Goal: Task Accomplishment & Management: Complete application form

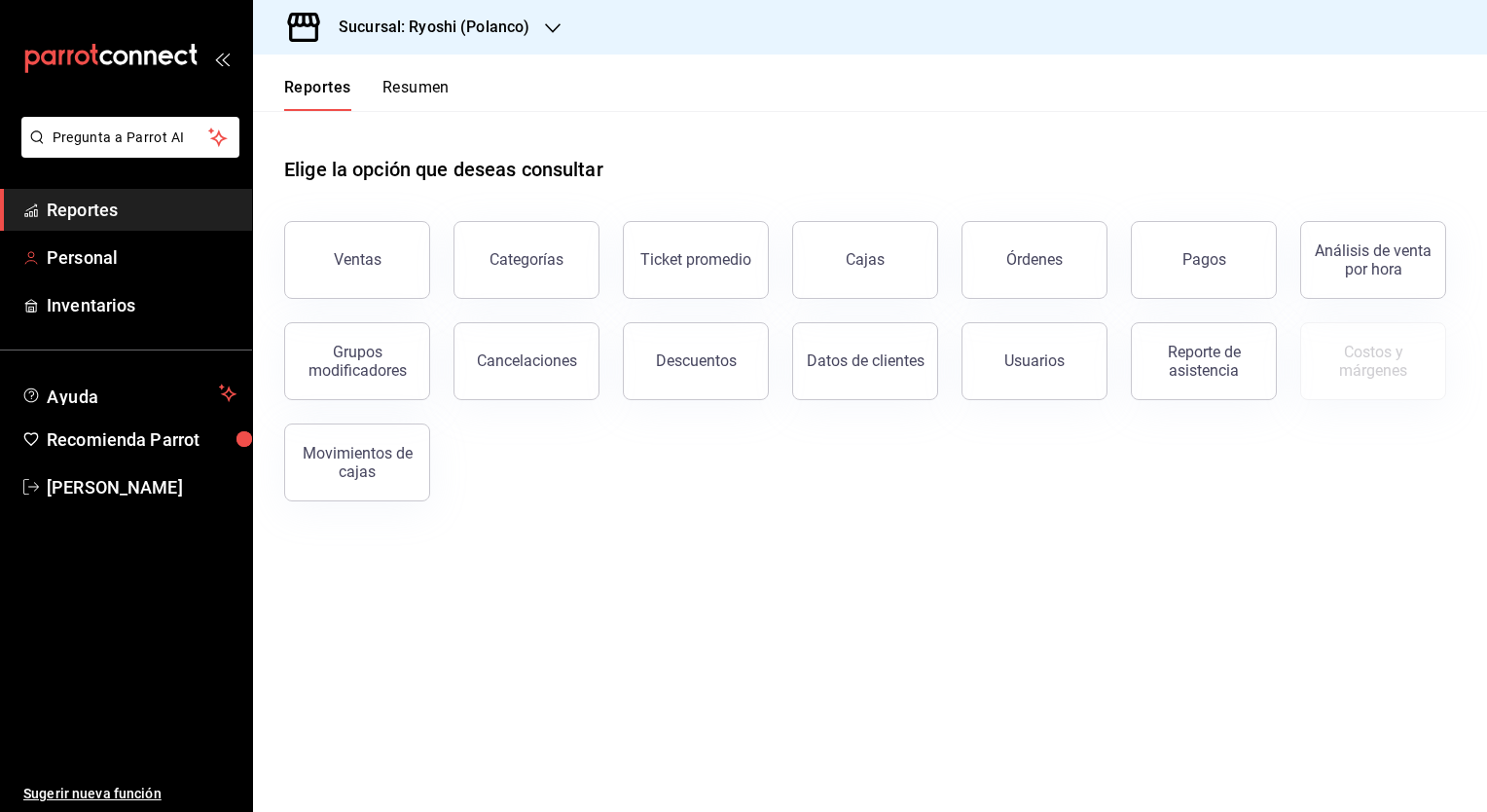
drag, startPoint x: 94, startPoint y: 243, endPoint x: 453, endPoint y: 195, distance: 362.2
click at [94, 243] on link "Personal" at bounding box center [126, 257] width 252 height 42
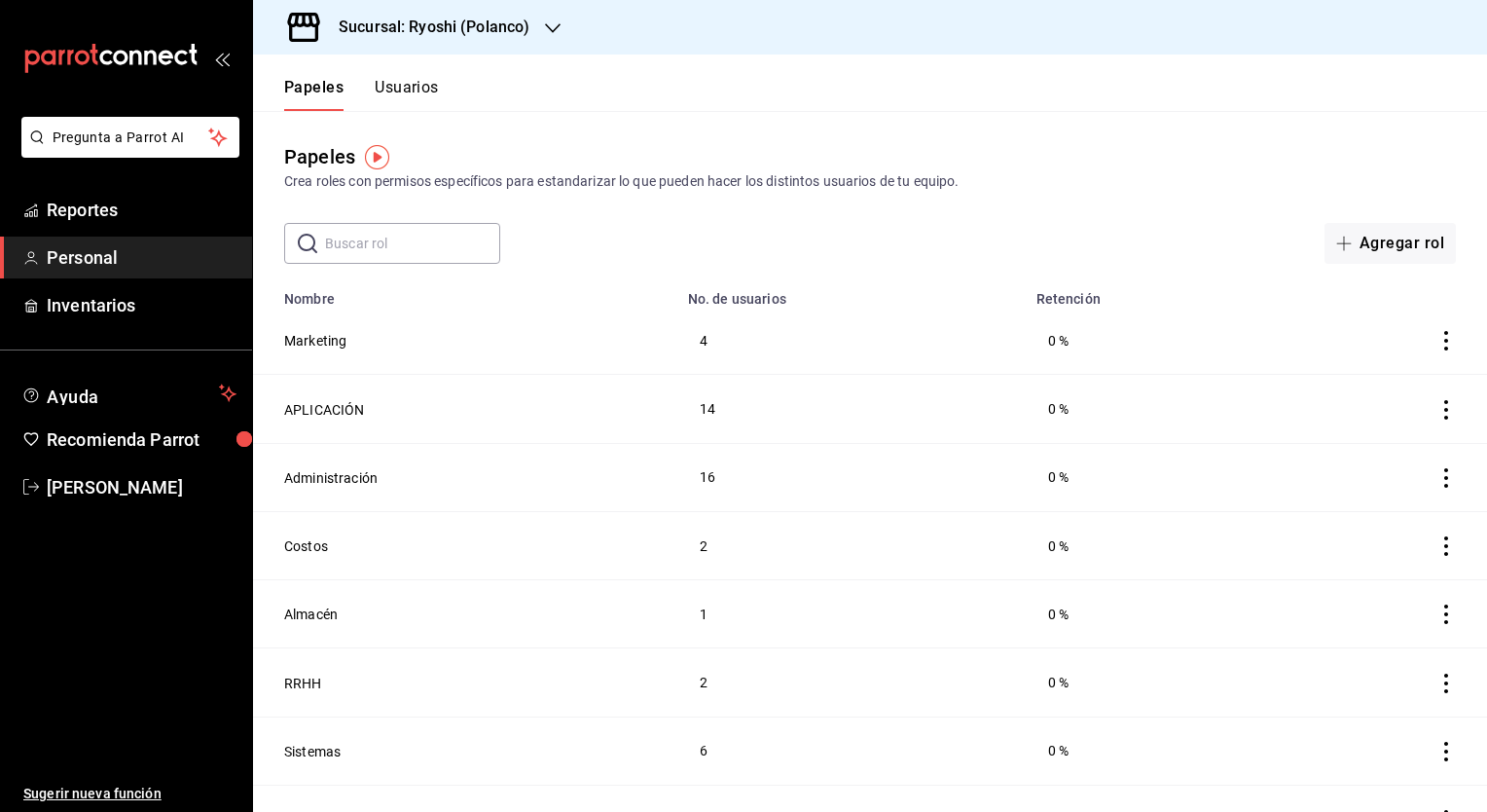
click at [421, 91] on button "Usuarios" at bounding box center [407, 95] width 65 height 33
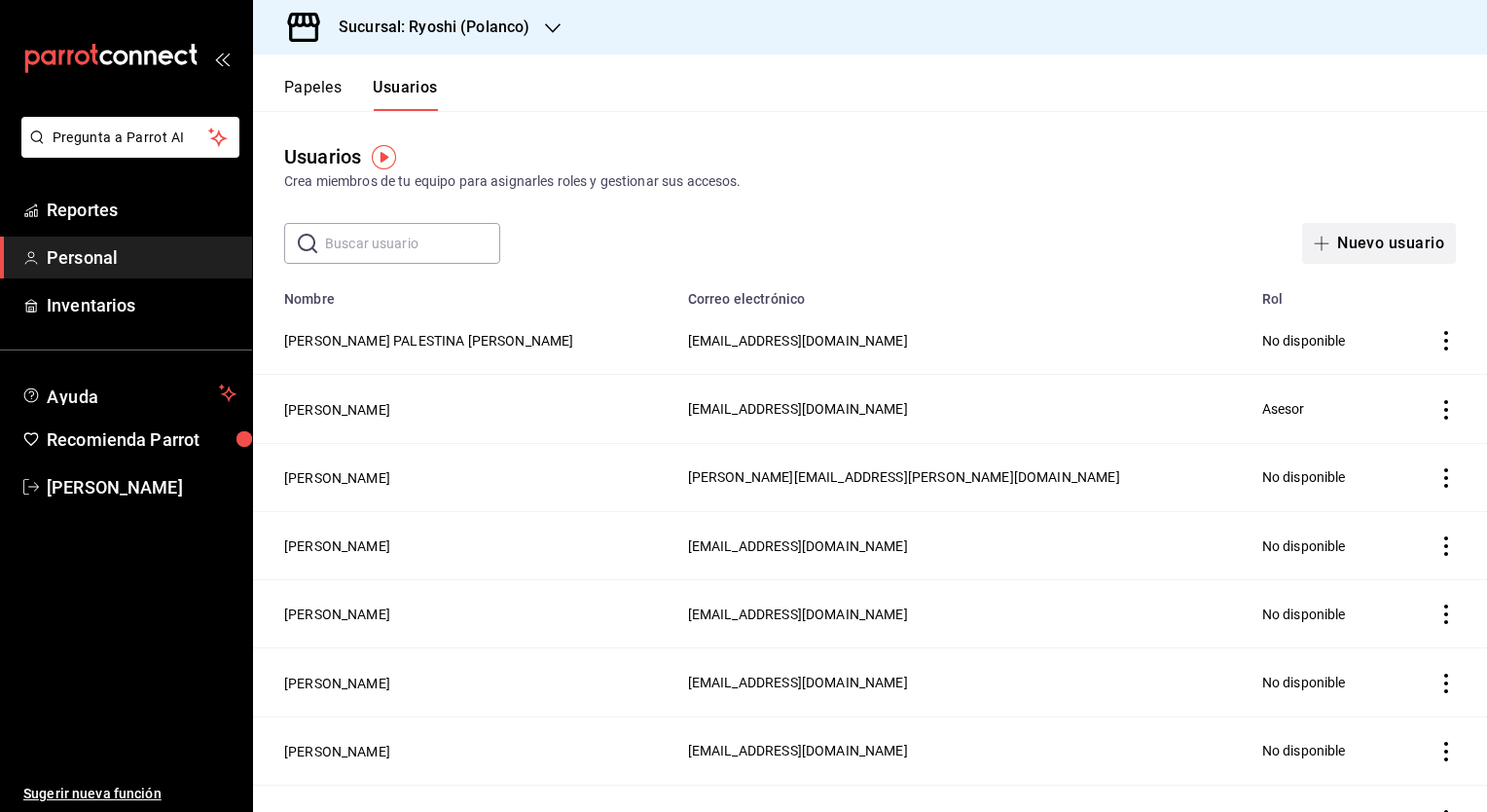
click at [1379, 249] on font "Nuevo usuario" at bounding box center [1390, 244] width 107 height 18
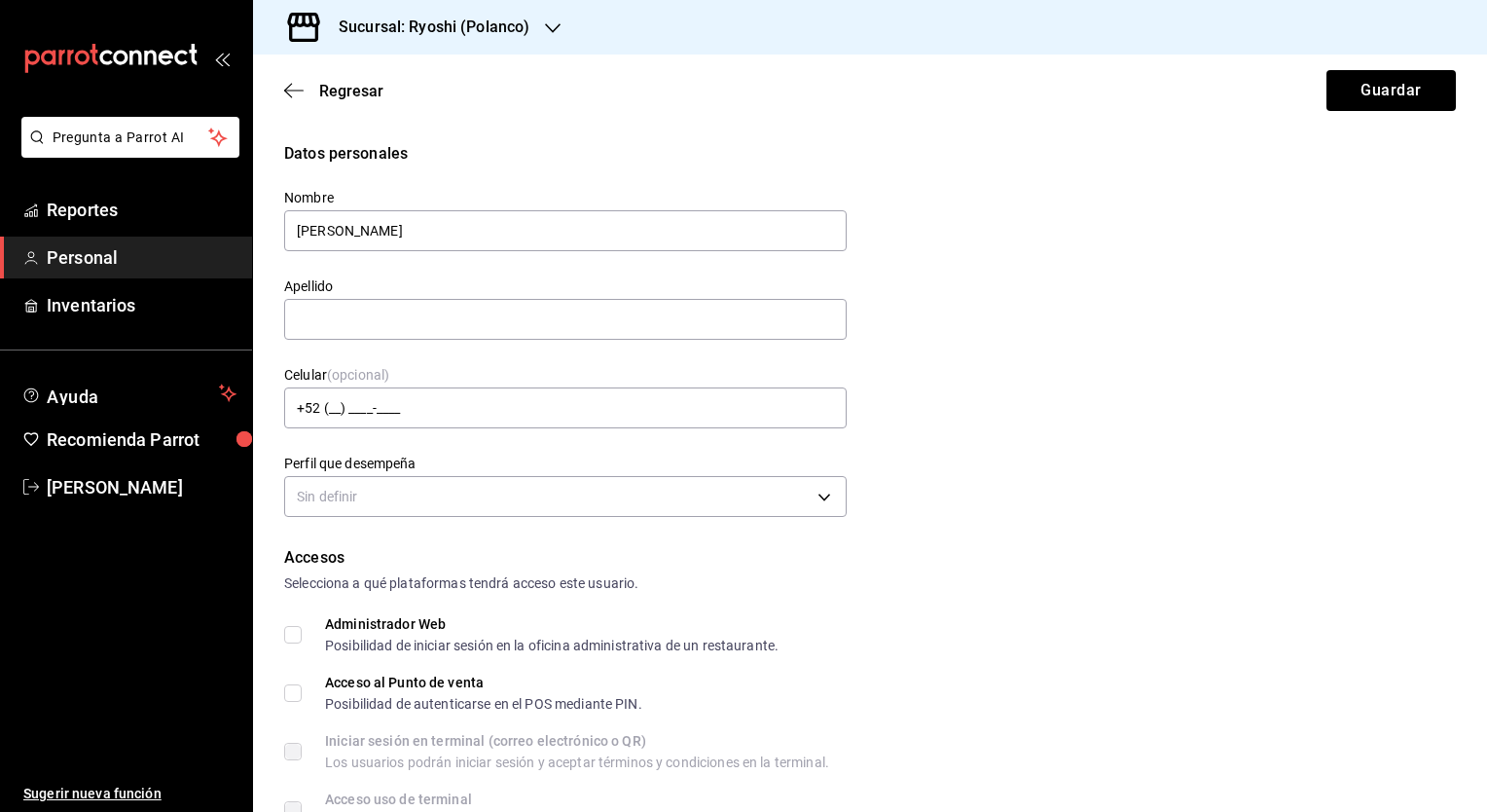
type input "FERNANDO"
type input "NOLASCO"
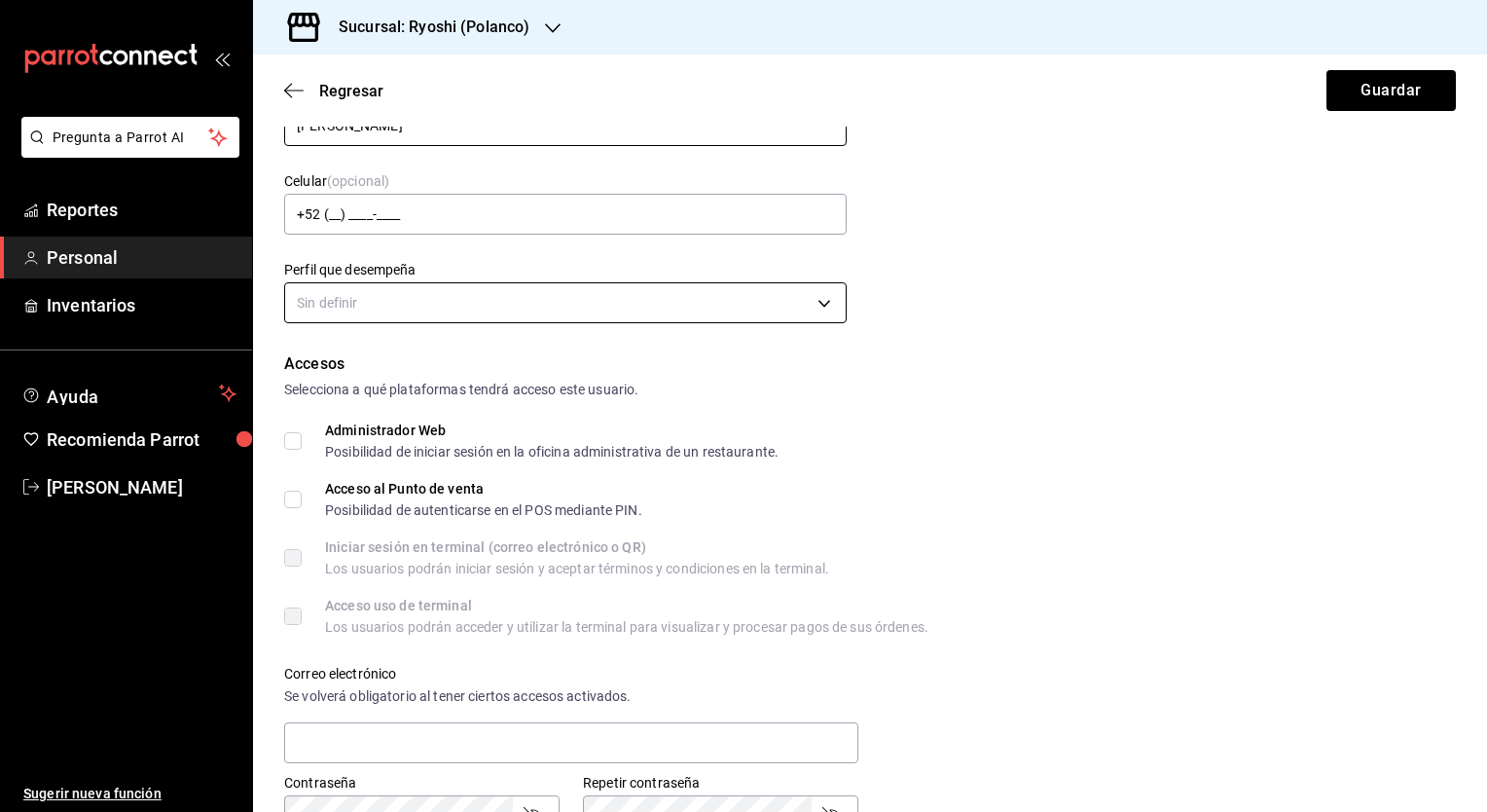
scroll to position [195, 0]
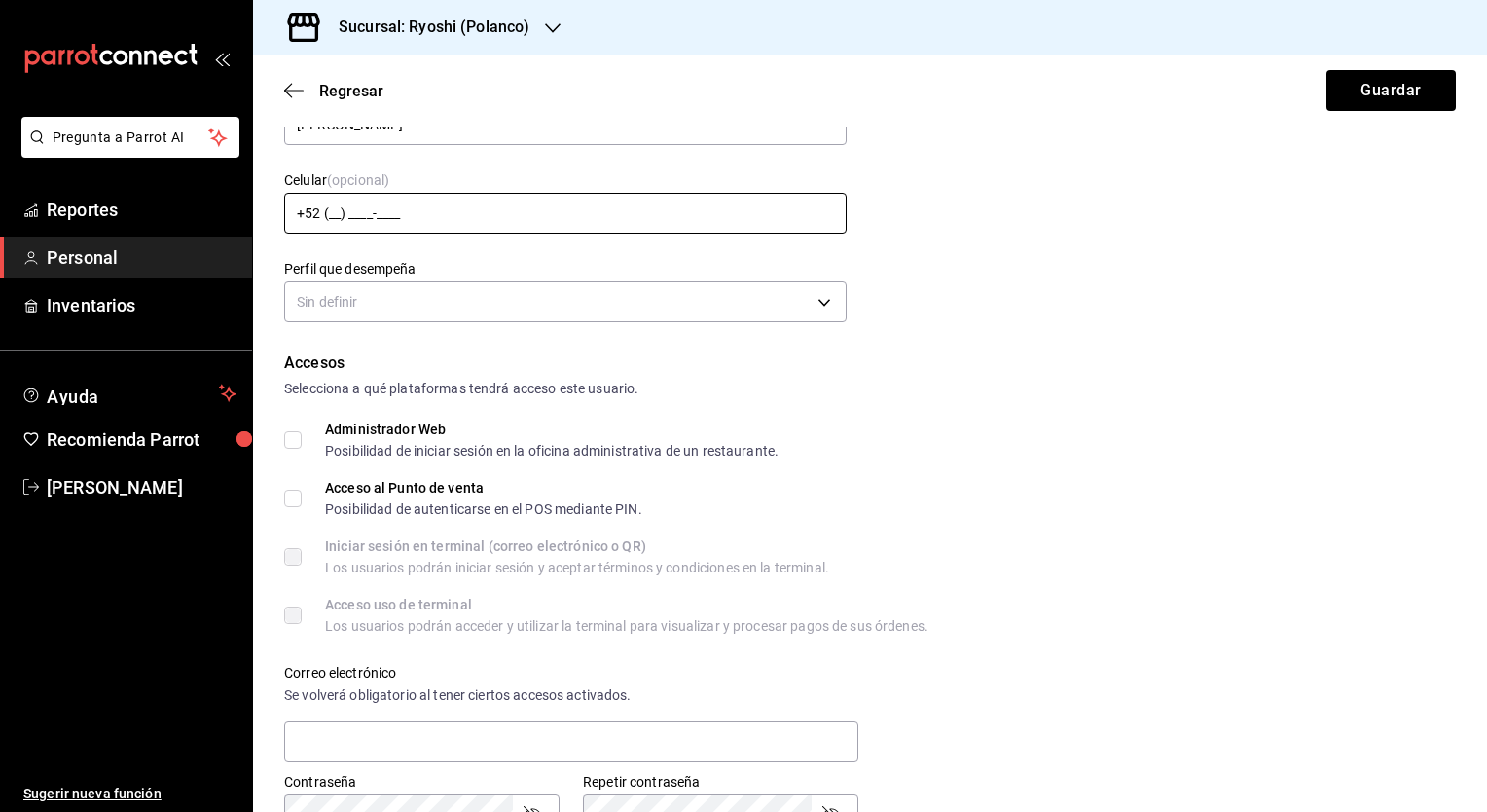
click at [592, 197] on input "+52 (__) ____-____" at bounding box center [565, 213] width 563 height 41
type input "+52 (98) 5632-4755"
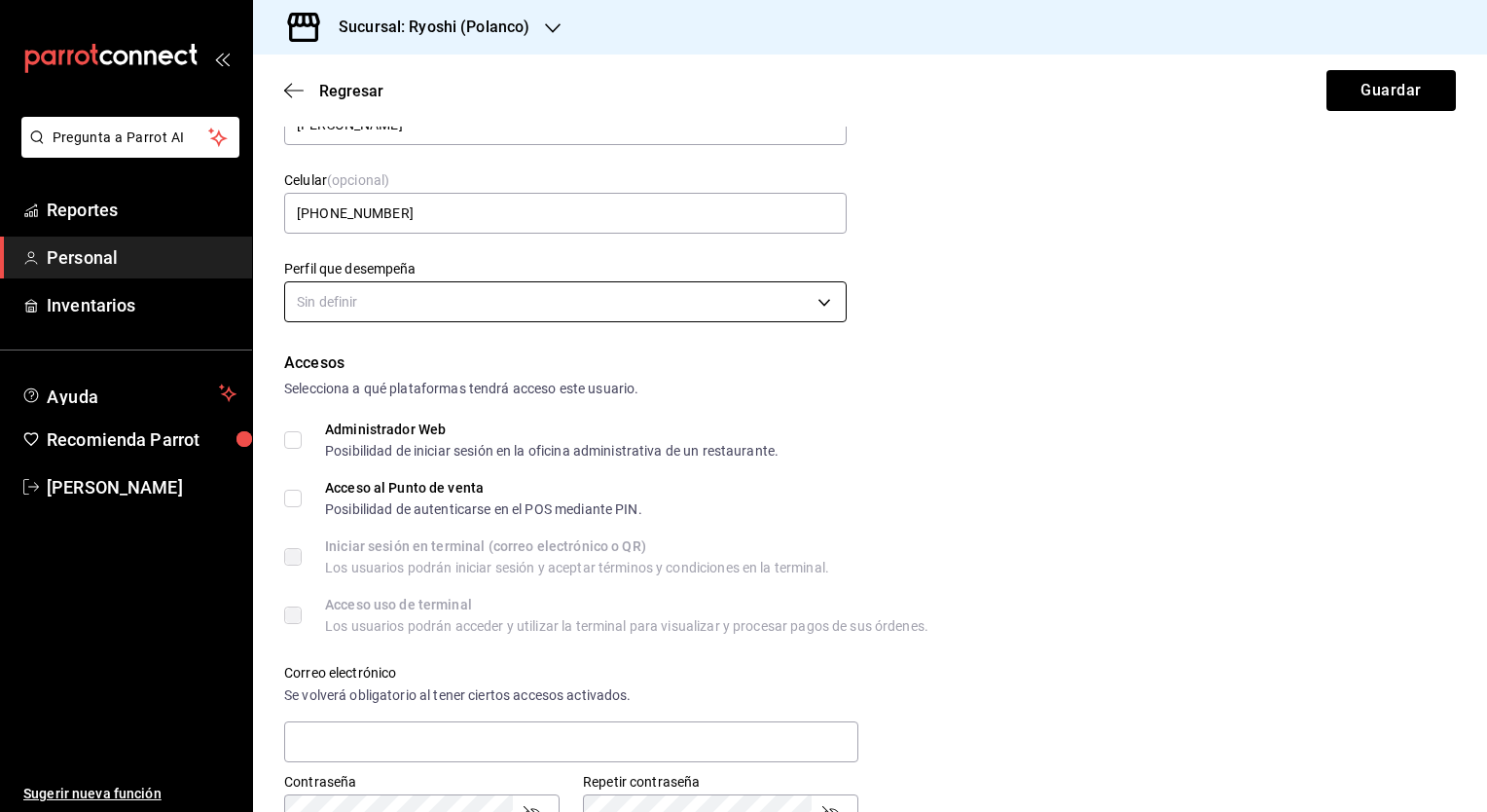
click at [813, 299] on body "Pregunta a Parrot AI Reportes Personal Inventarios Ayuda Recomienda Parrot Mari…" at bounding box center [744, 406] width 1487 height 812
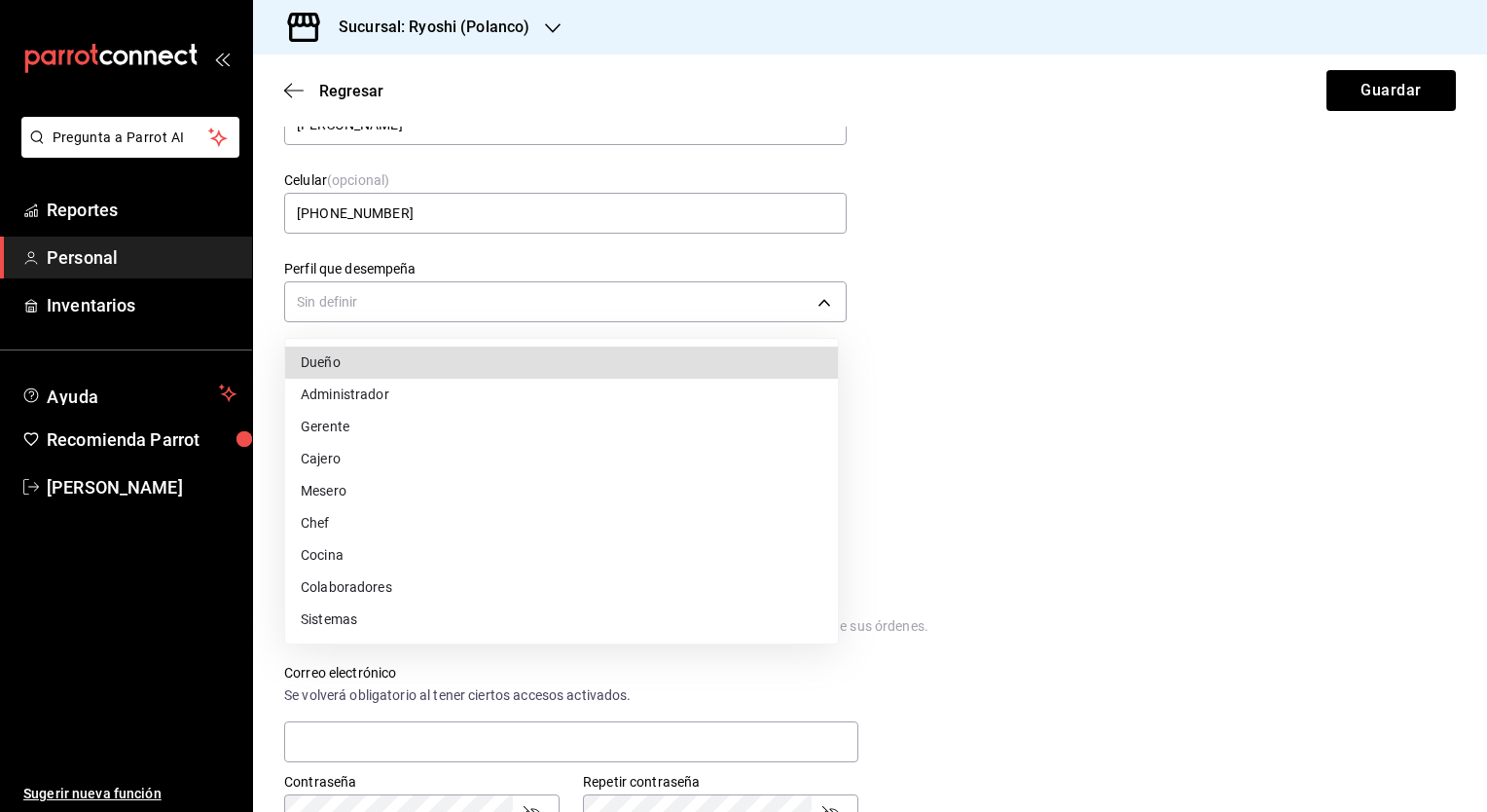
click at [677, 485] on li "Mesero" at bounding box center [562, 491] width 553 height 32
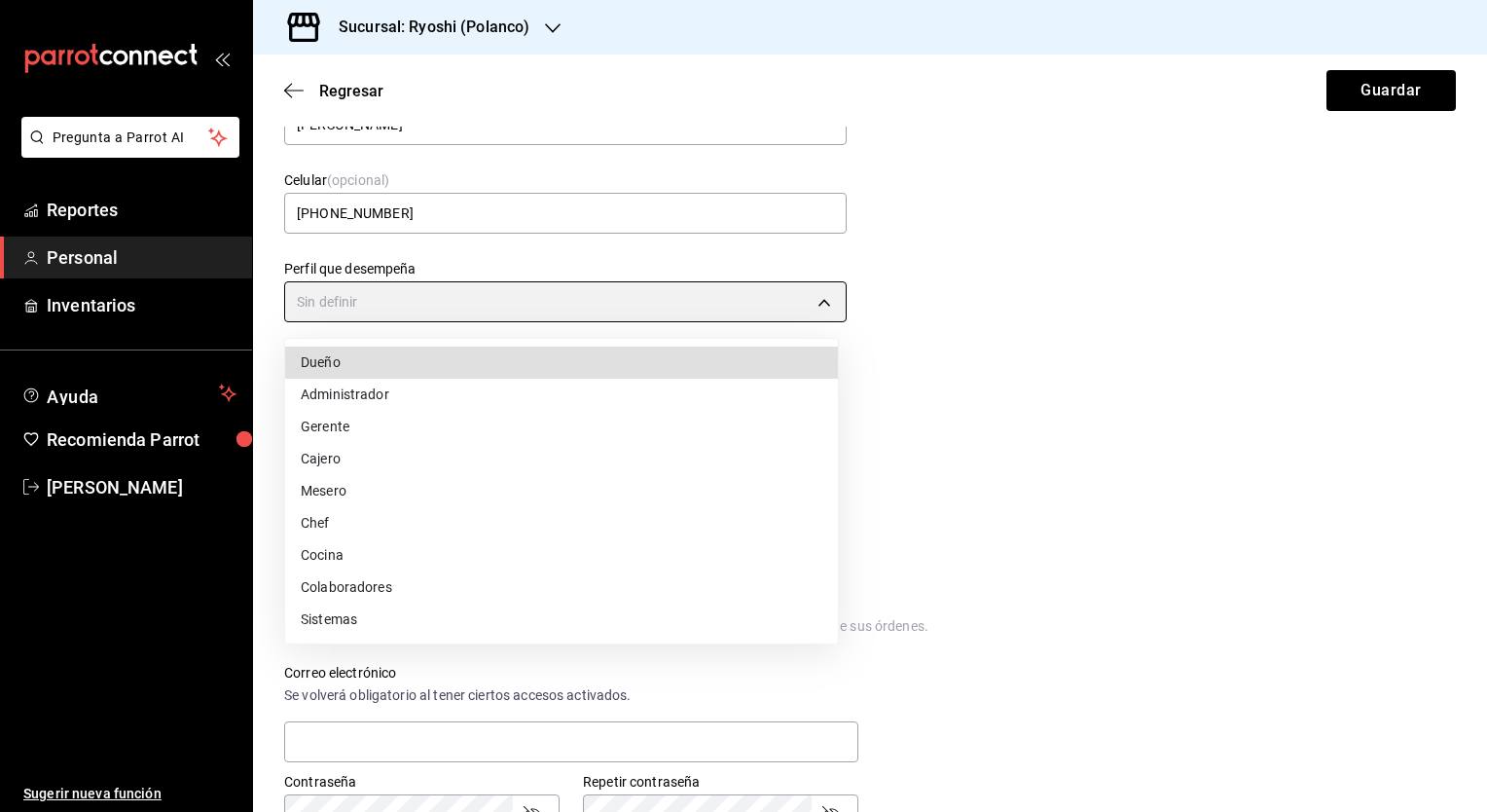
type input "WAITER"
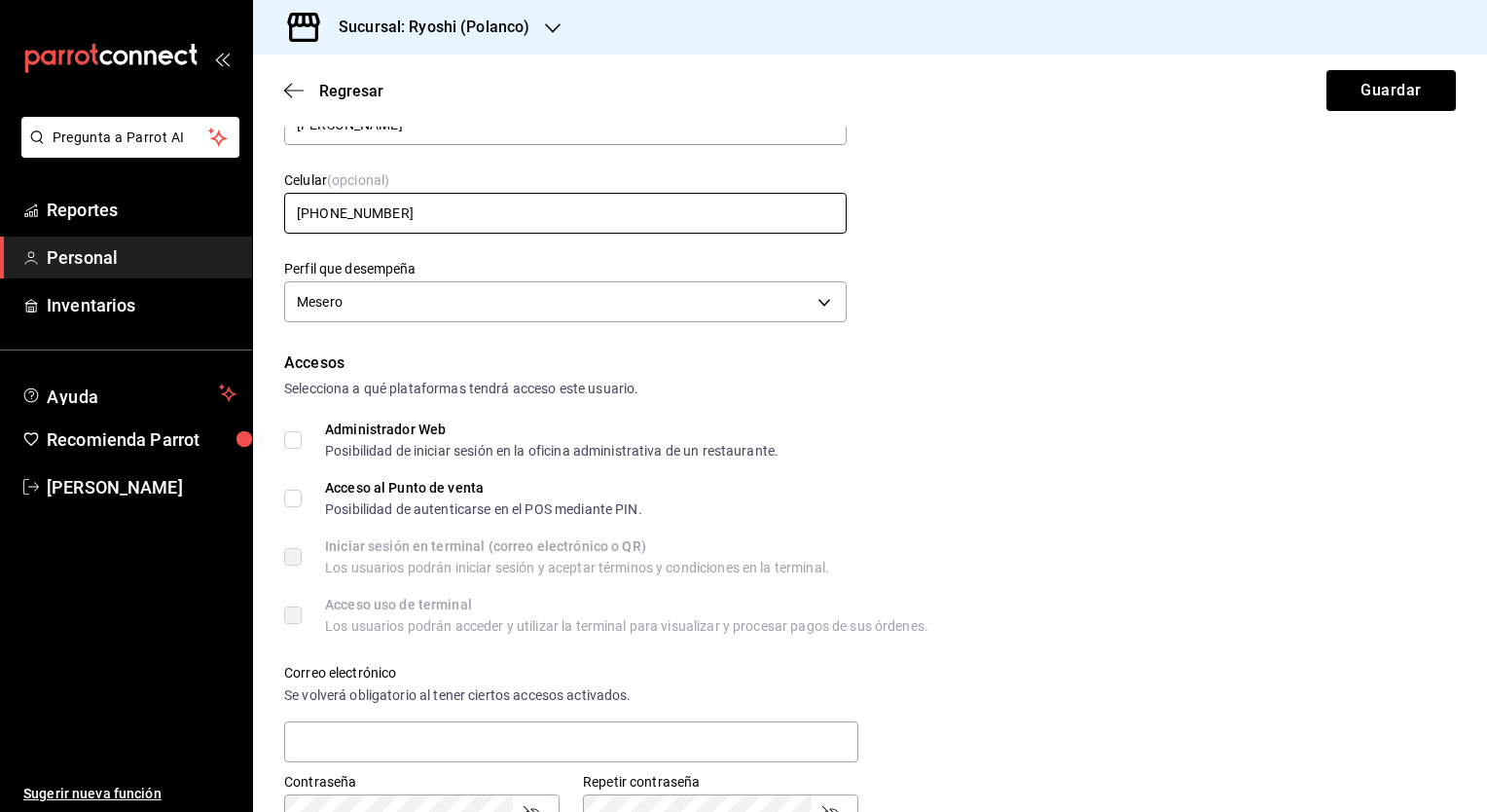
click at [338, 212] on input "+52 (98) 5632-4755" at bounding box center [565, 213] width 563 height 41
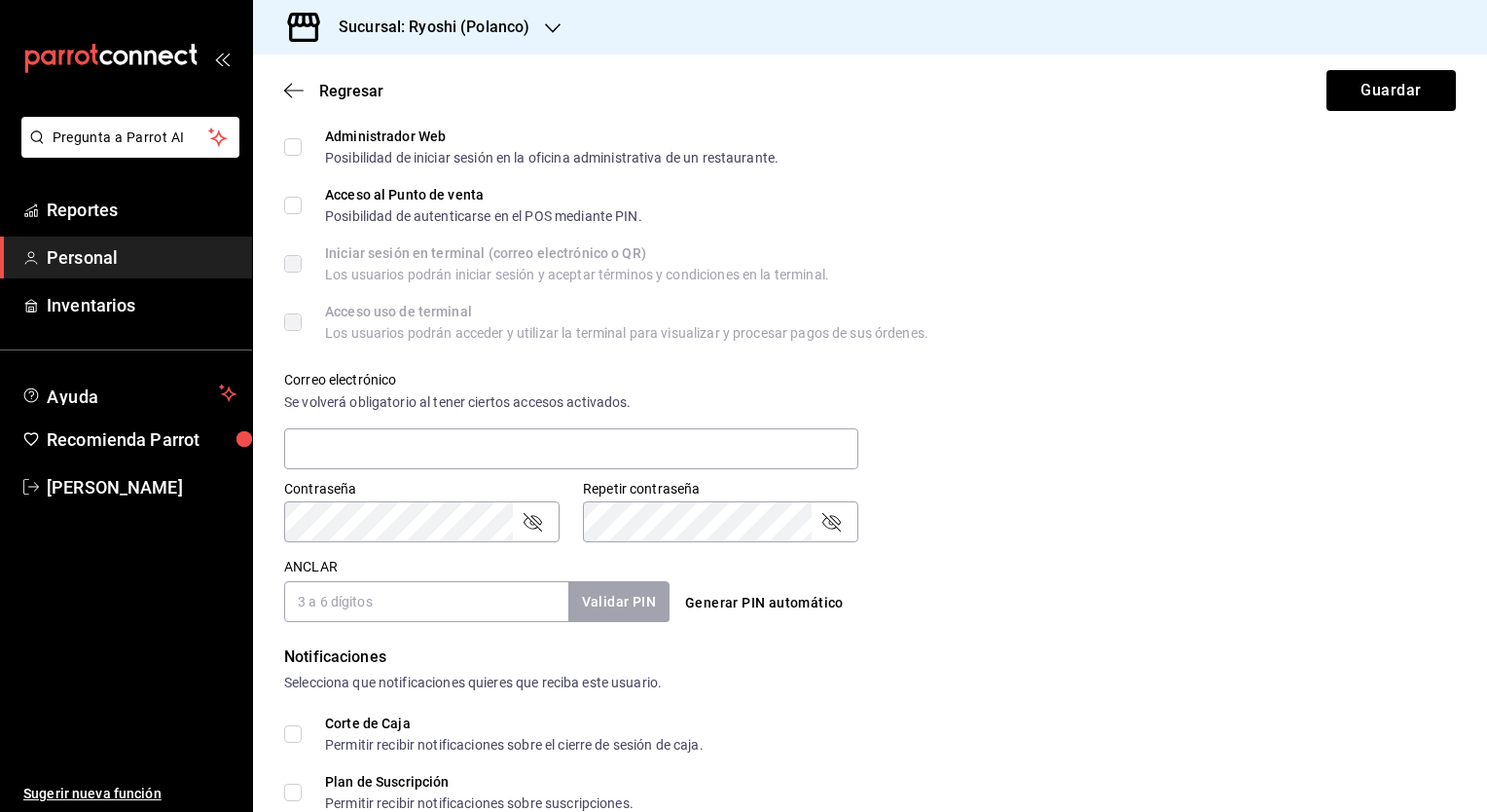
scroll to position [584, 0]
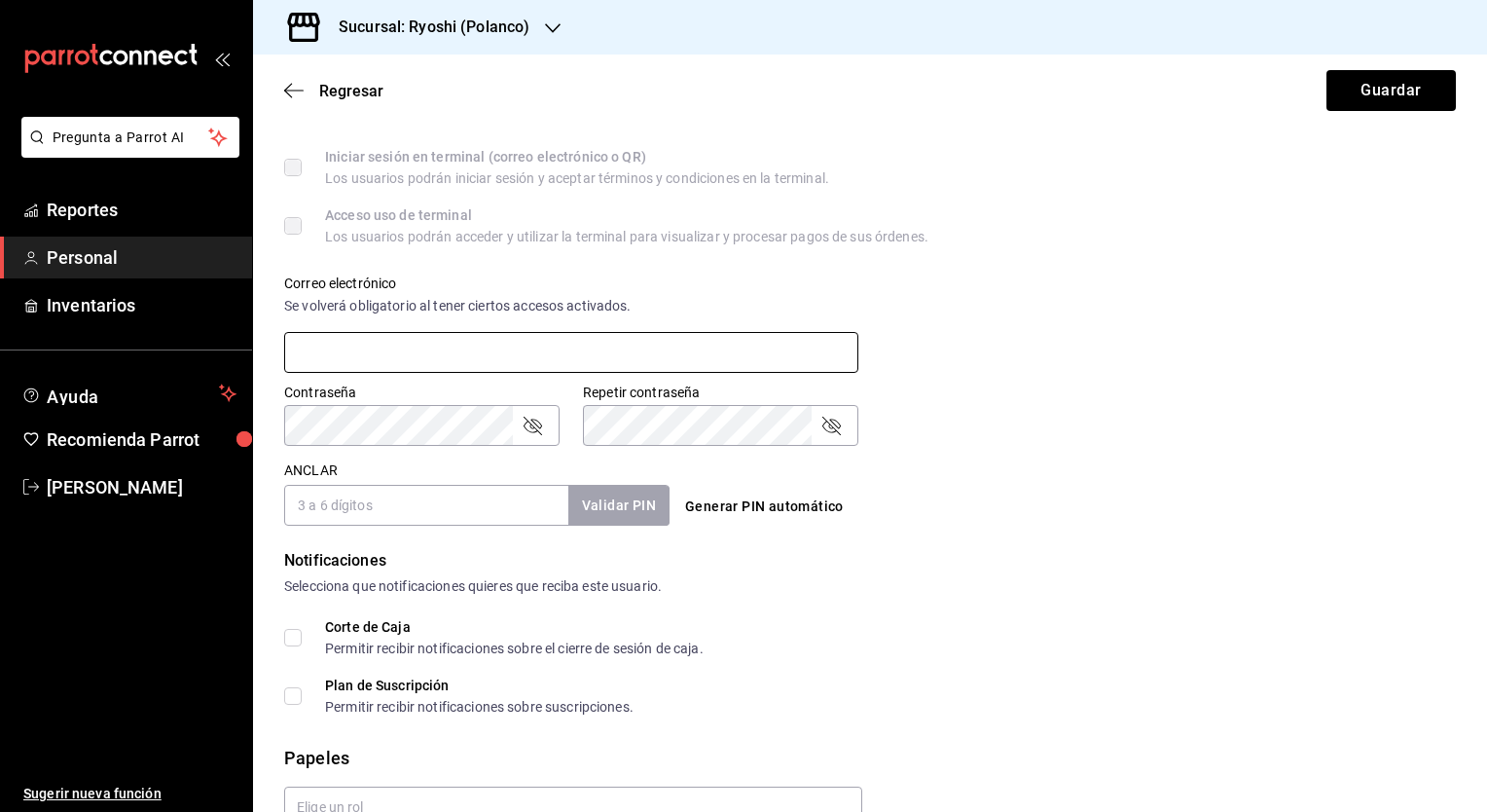
type input "+52 (55) 5632-4755"
click at [560, 346] on input "text" at bounding box center [571, 352] width 574 height 41
type input "fernolasco@gmail.com"
click at [822, 420] on icon "Campo de contraseña" at bounding box center [832, 426] width 23 height 23
click at [529, 426] on icon "Campo de contraseña" at bounding box center [532, 426] width 23 height 23
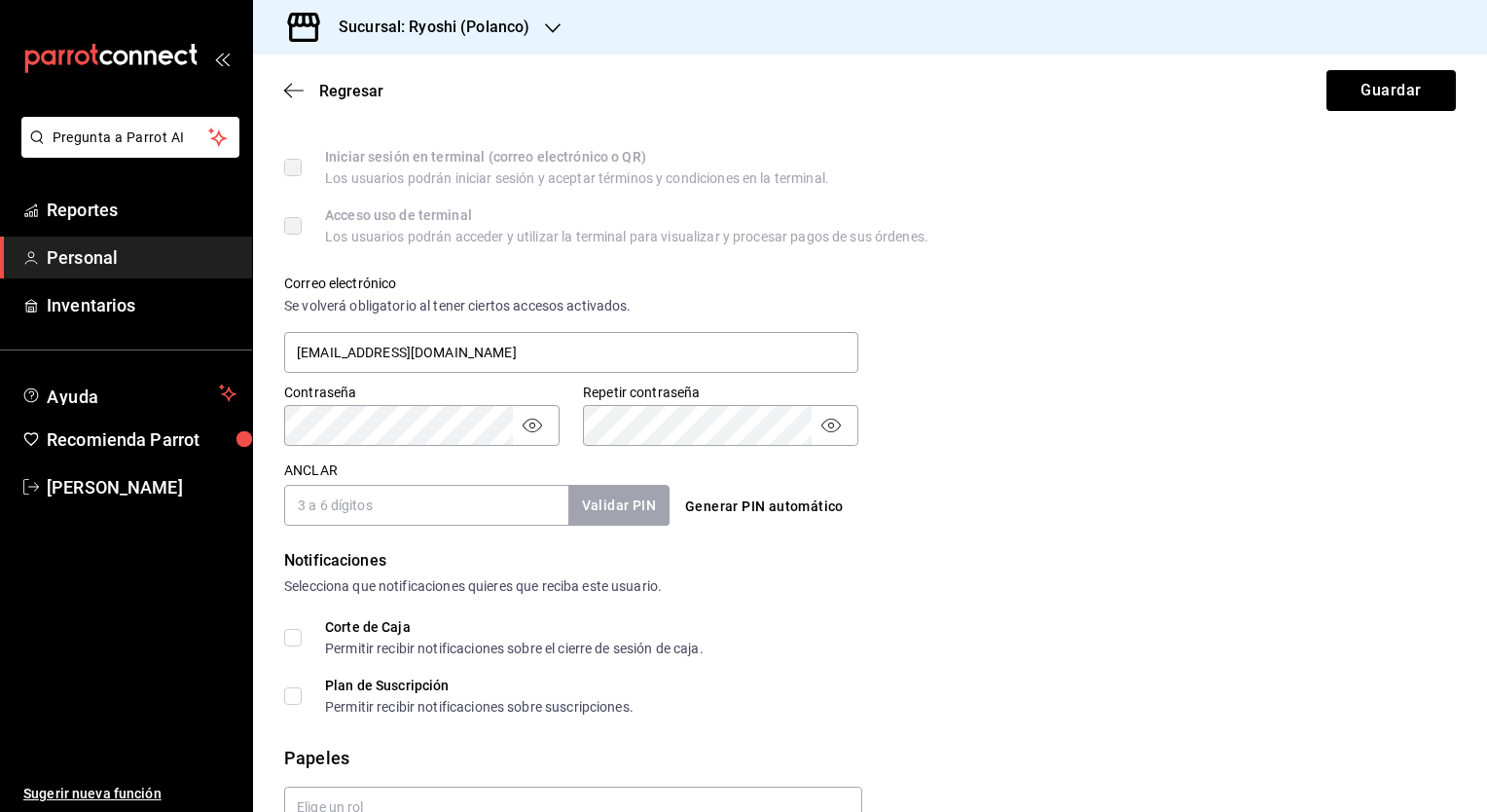
click at [487, 485] on input "ANCLAR" at bounding box center [427, 506] width 285 height 41
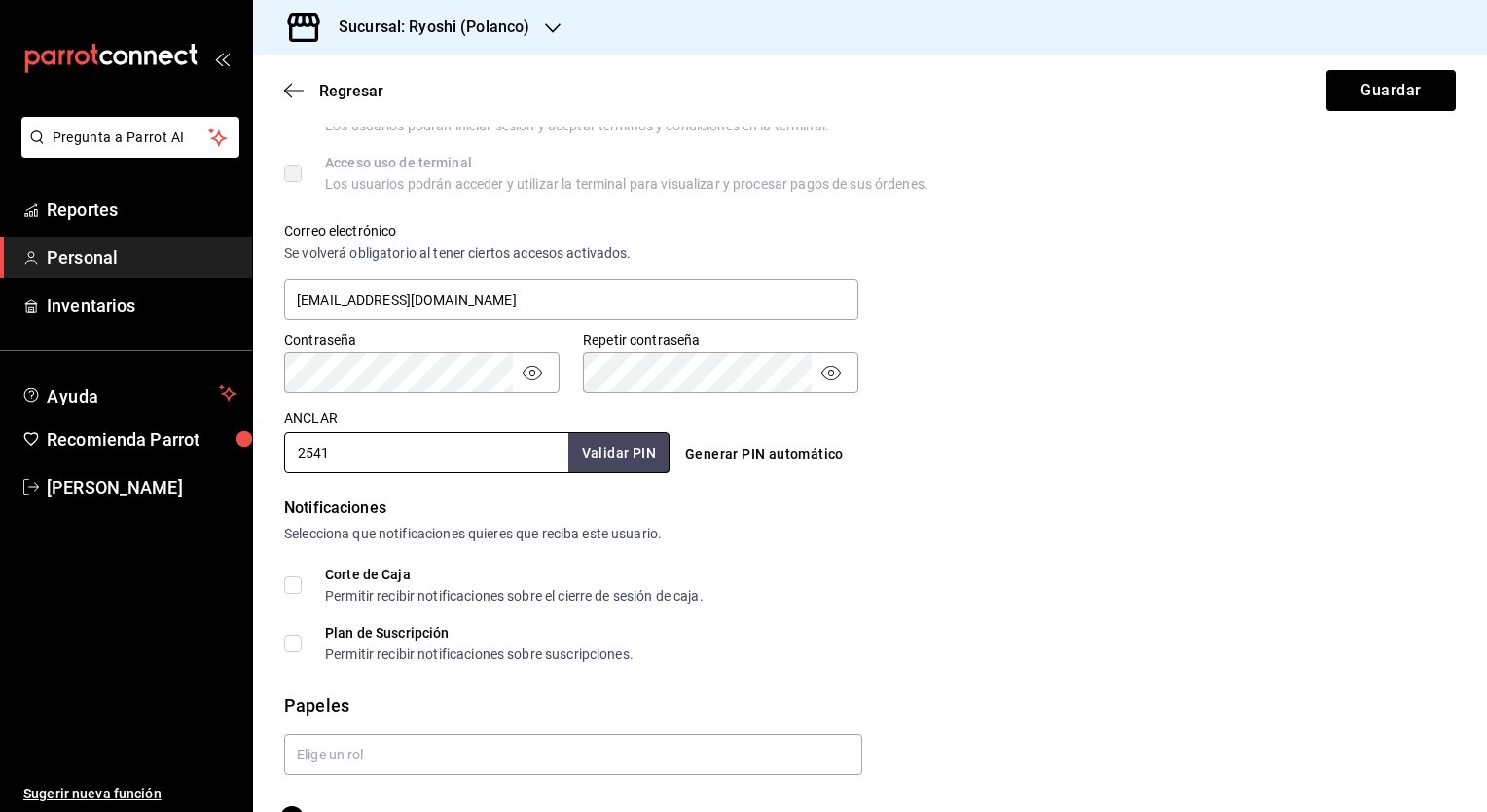
scroll to position [686, 0]
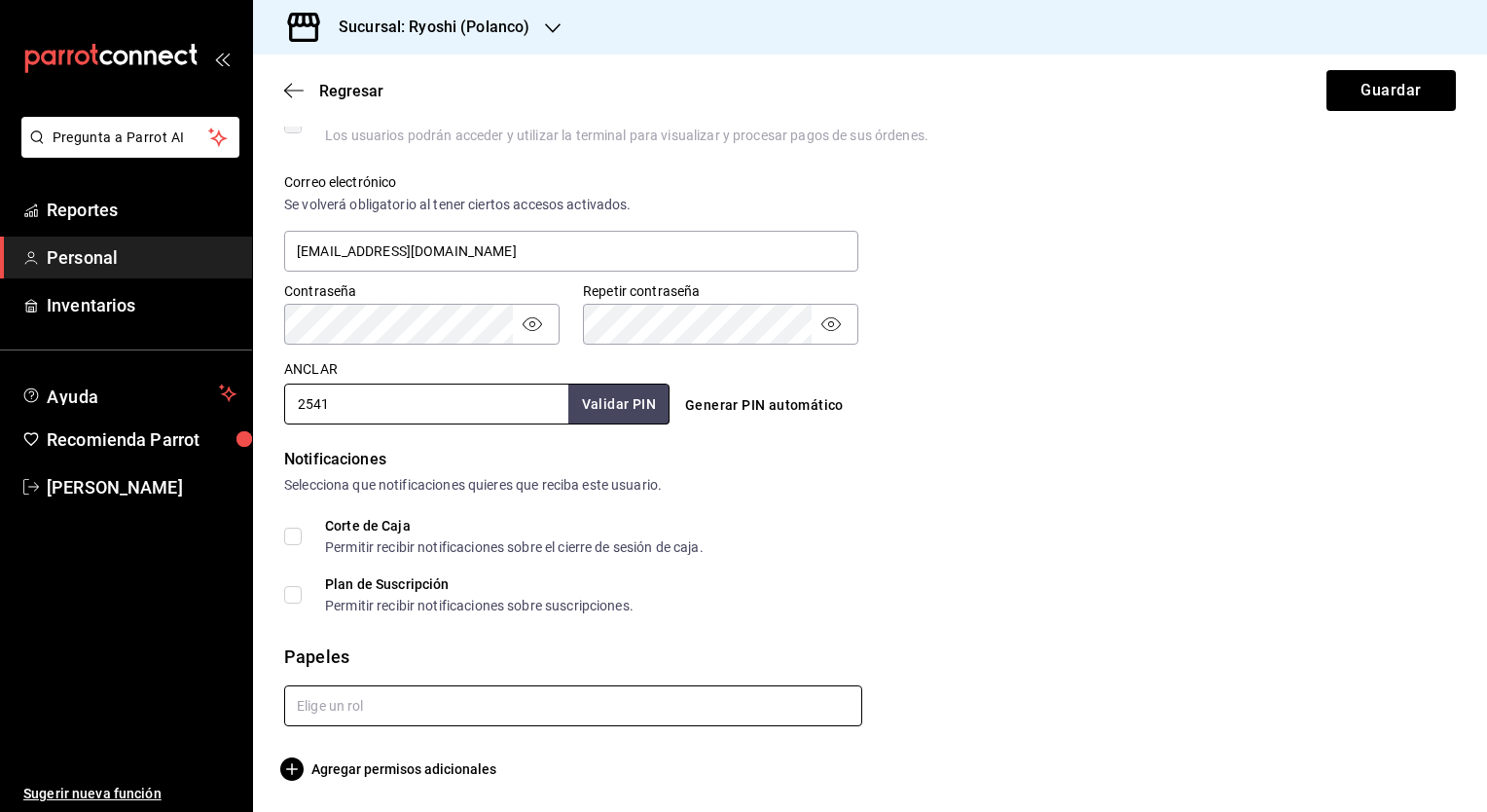
type input "2541"
click at [504, 710] on input "text" at bounding box center [573, 706] width 578 height 41
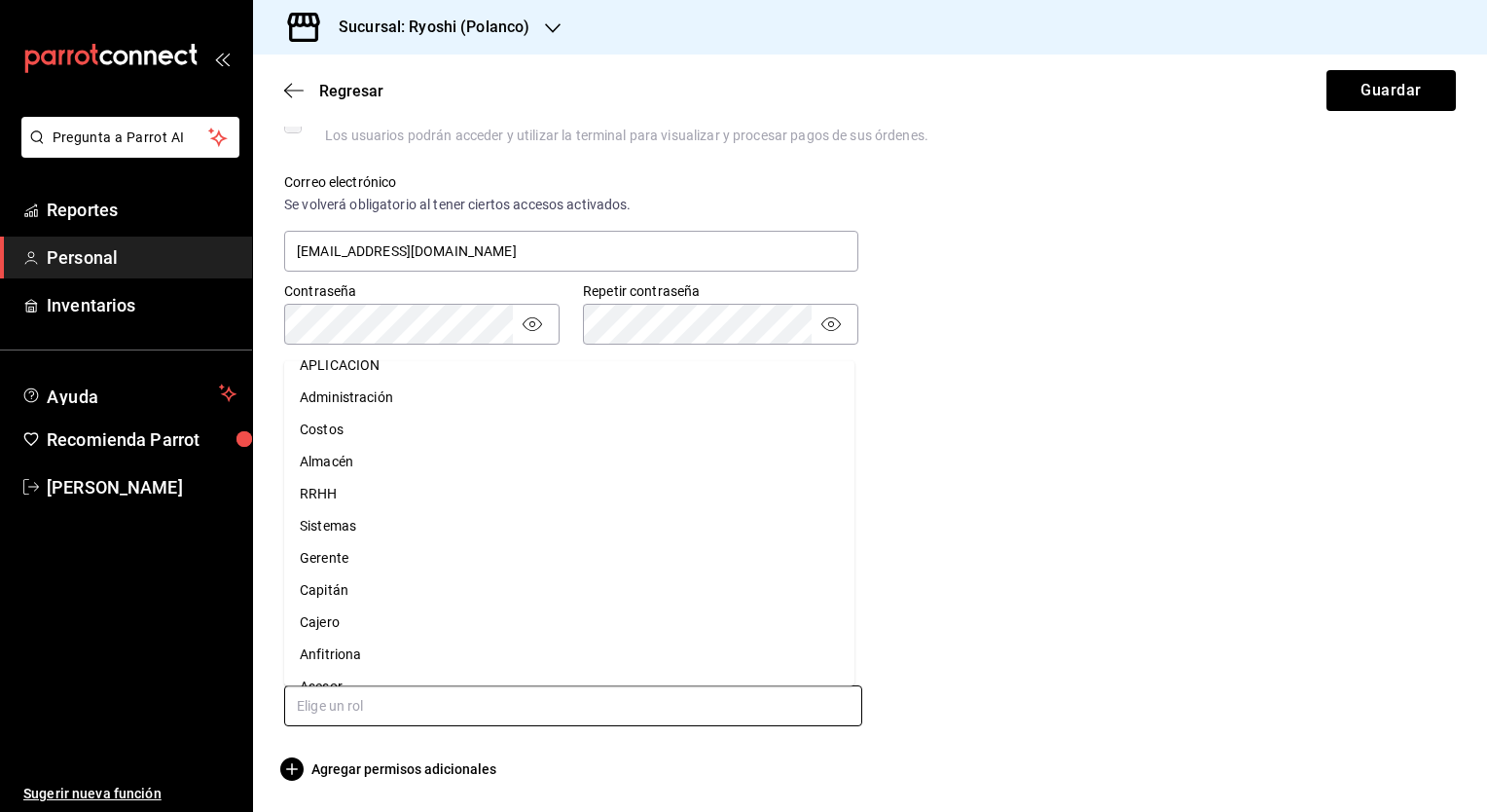
scroll to position [76, 0]
click at [509, 649] on li "Asesor" at bounding box center [569, 662] width 570 height 32
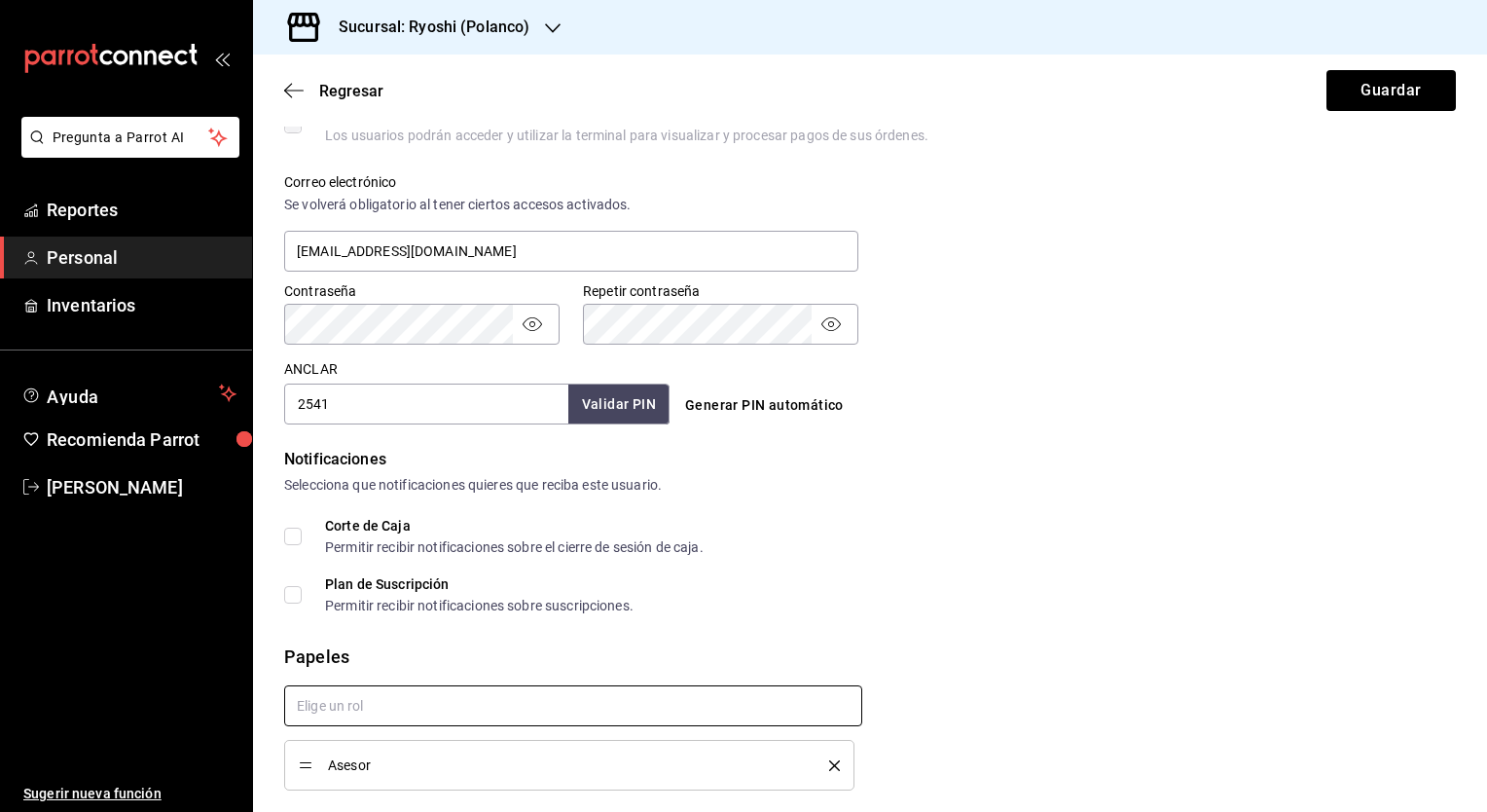
checkbox input "true"
click at [1152, 500] on div "Notificaciones Selecciona que notificaciones quieres que reciba este usuario. C…" at bounding box center [871, 530] width 1172 height 164
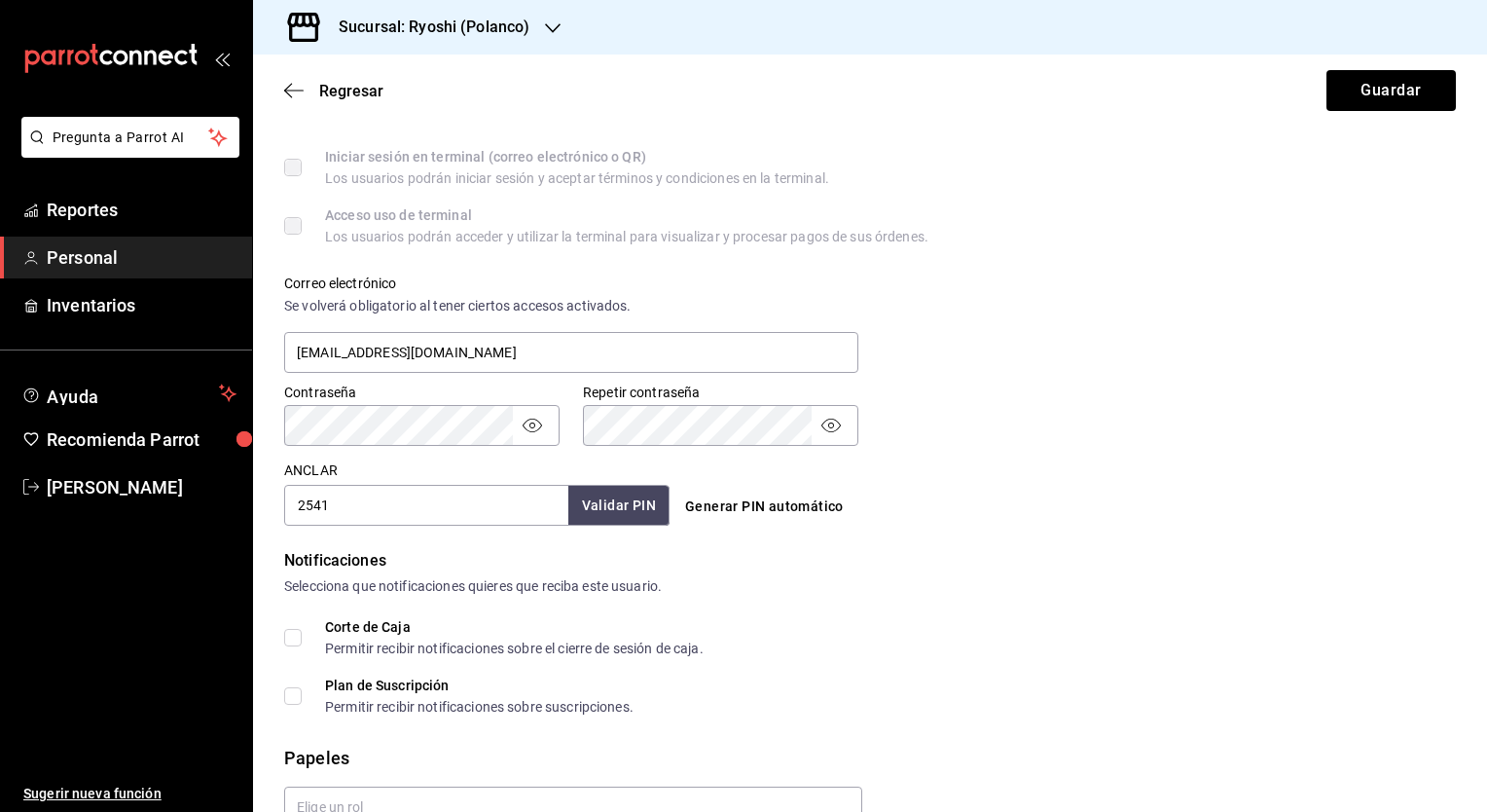
scroll to position [491, 0]
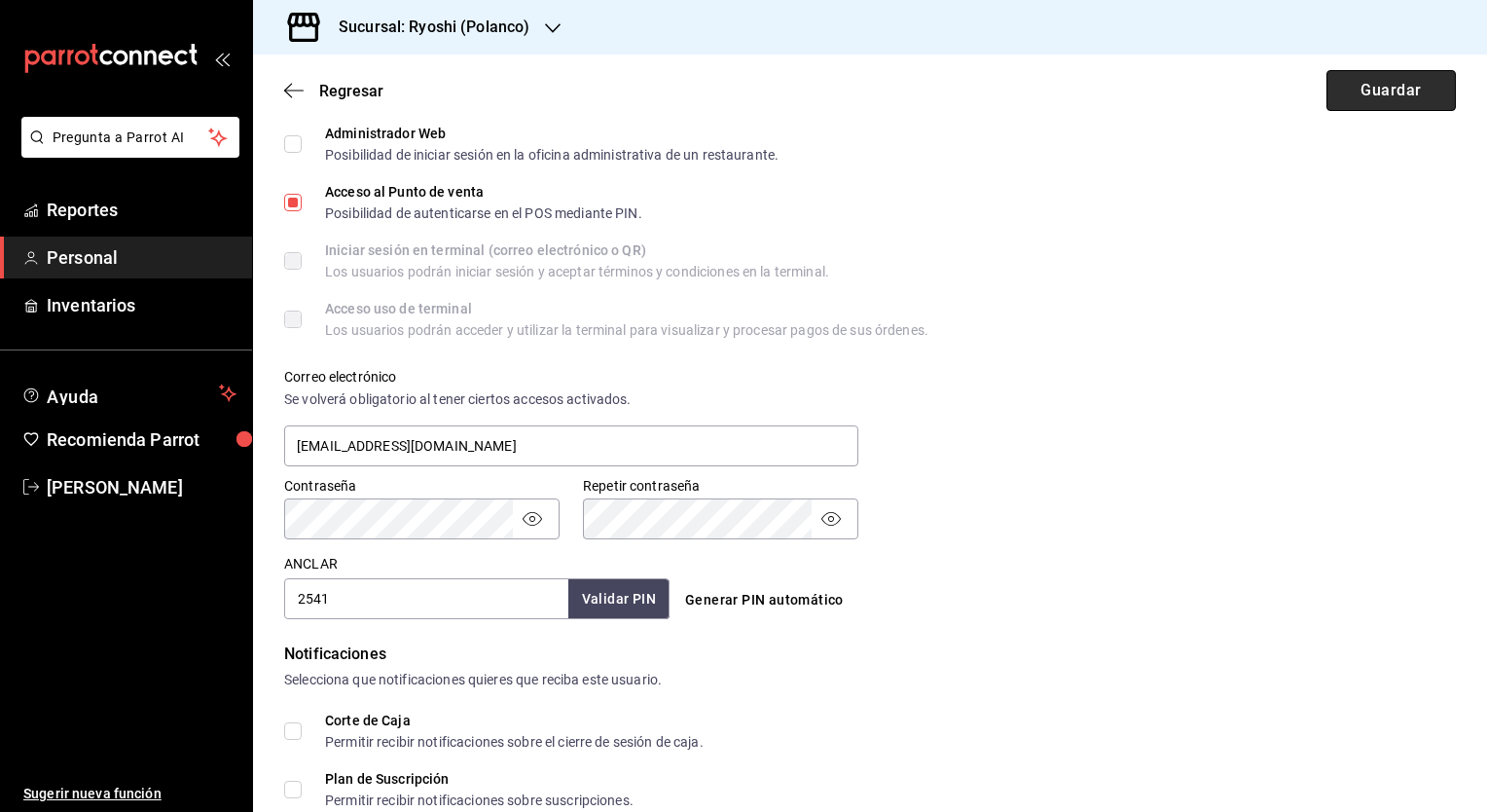
click at [1390, 78] on button "Guardar" at bounding box center [1391, 91] width 129 height 41
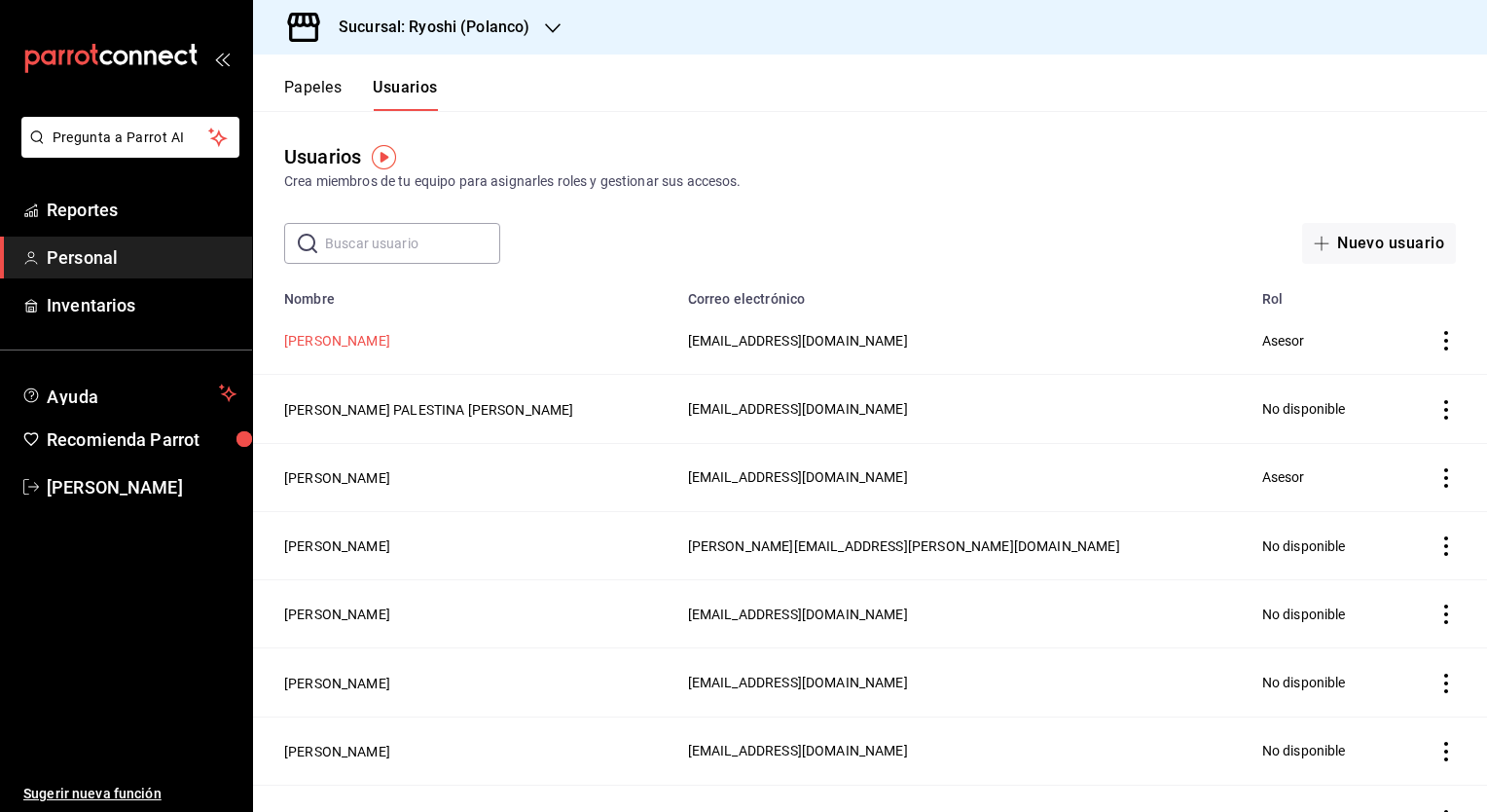
click at [354, 348] on button "FERNANDO NOLASCO" at bounding box center [338, 340] width 106 height 20
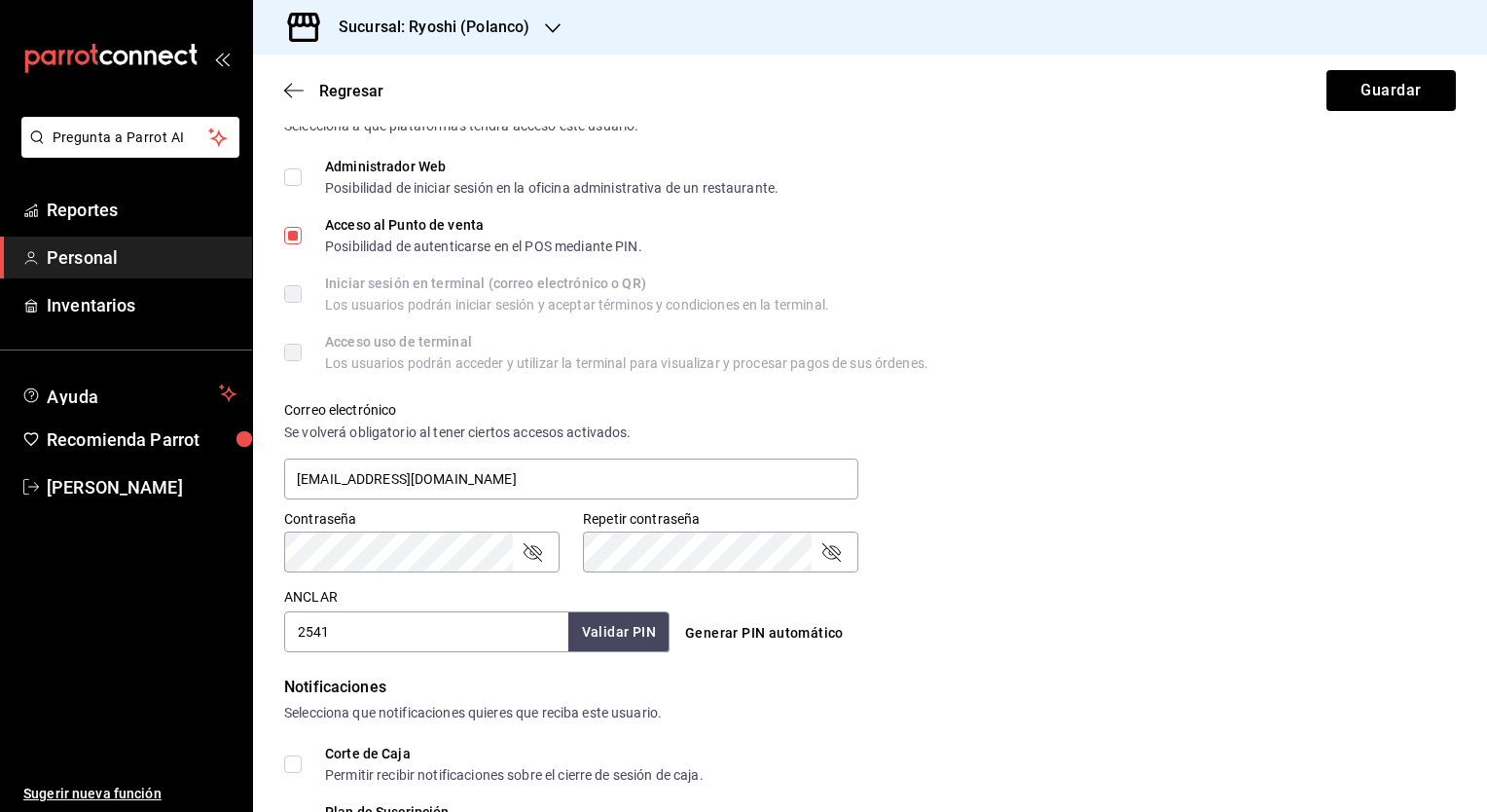
scroll to position [682, 0]
